Goal: Task Accomplishment & Management: Use online tool/utility

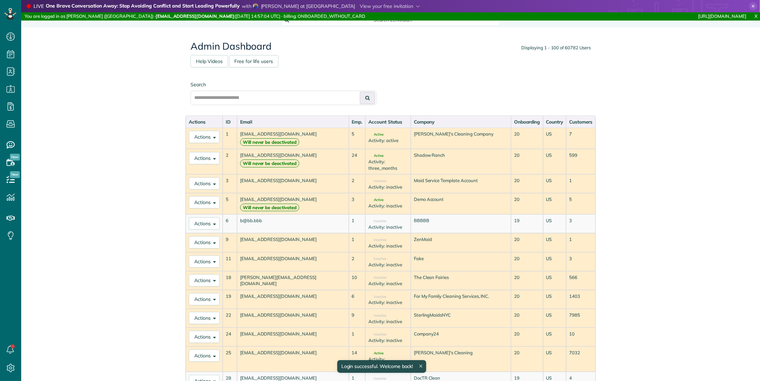
scroll to position [3, 3]
click at [247, 97] on input "text" at bounding box center [284, 98] width 186 height 14
type input "*********"
click at [360, 92] on button at bounding box center [367, 98] width 15 height 12
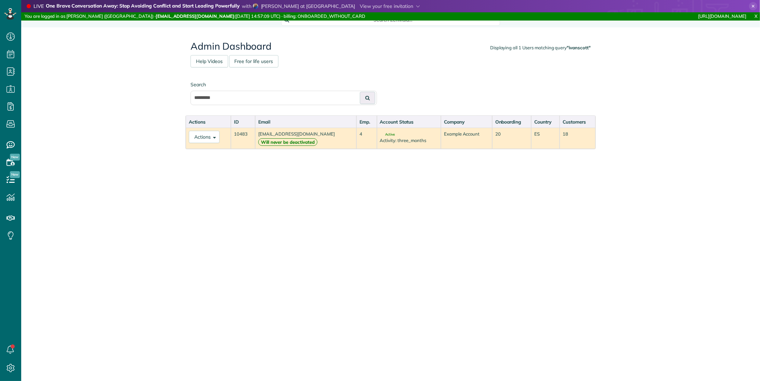
scroll to position [3, 3]
click at [191, 135] on button "Actions" at bounding box center [204, 137] width 31 height 12
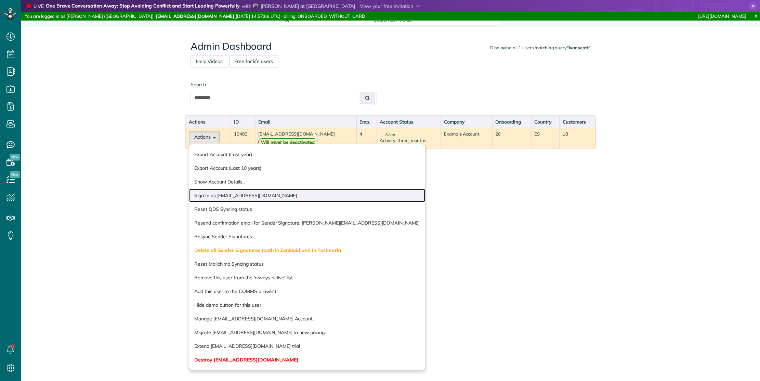
click at [223, 195] on link "Sign In as [EMAIL_ADDRESS][DOMAIN_NAME]" at bounding box center [307, 196] width 236 height 14
